Goal: Information Seeking & Learning: Learn about a topic

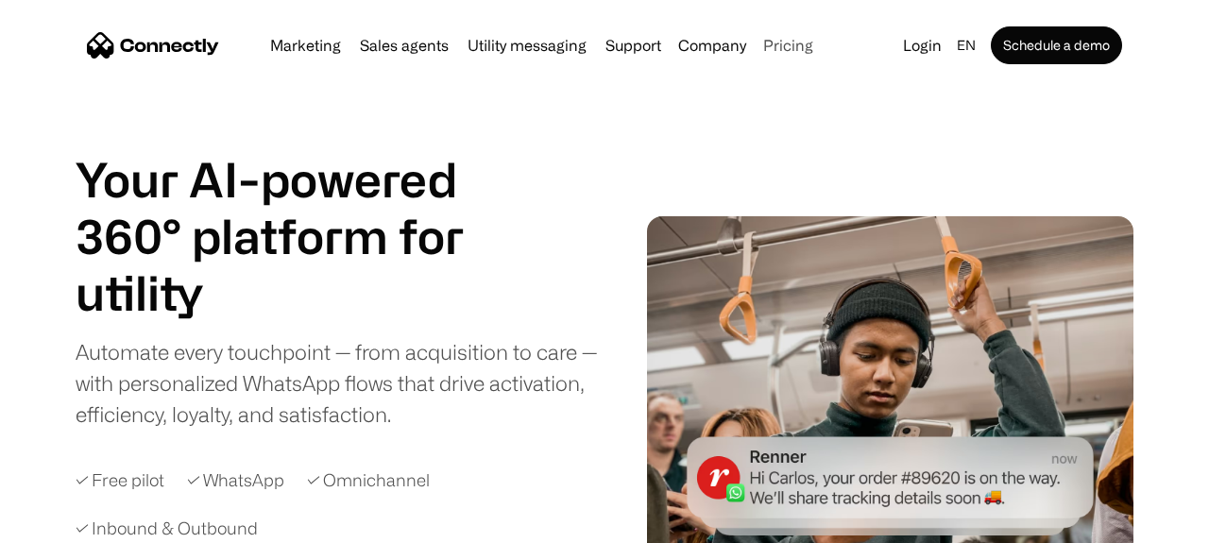
click at [787, 41] on link "Pricing" at bounding box center [787, 45] width 65 height 15
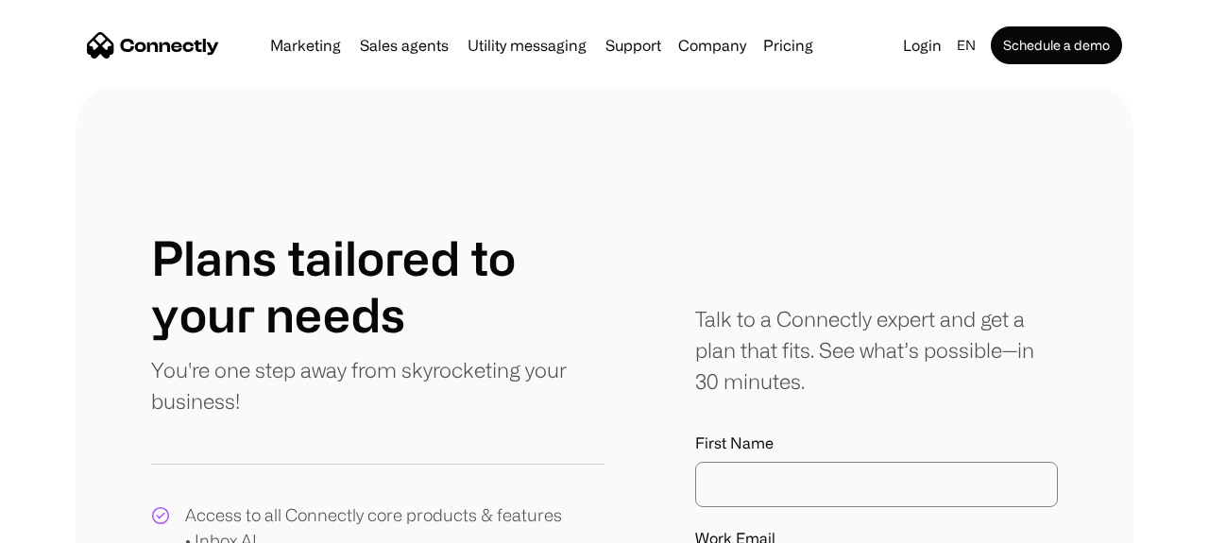
scroll to position [26, 0]
click at [401, 46] on link "Sales agents" at bounding box center [404, 45] width 104 height 15
